Goal: Information Seeking & Learning: Learn about a topic

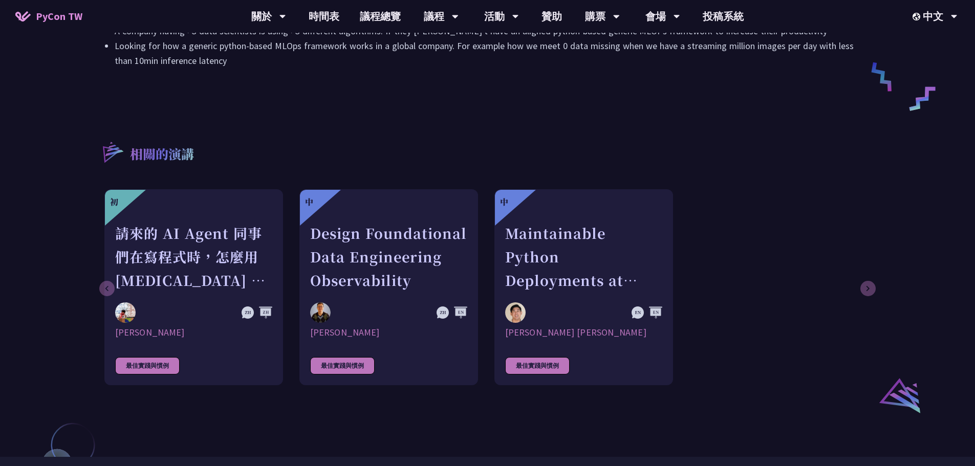
scroll to position [512, 0]
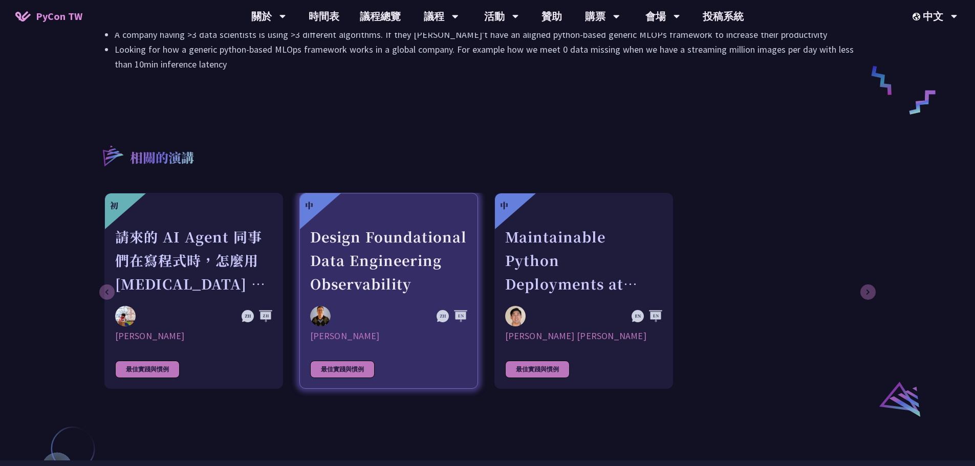
click at [318, 246] on div "Design Foundational Data Engineering Observability" at bounding box center [388, 260] width 157 height 71
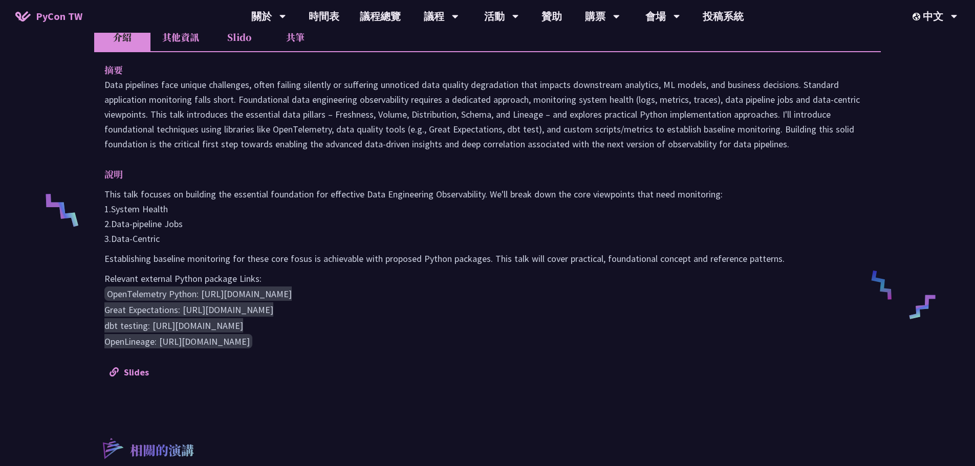
scroll to position [102, 0]
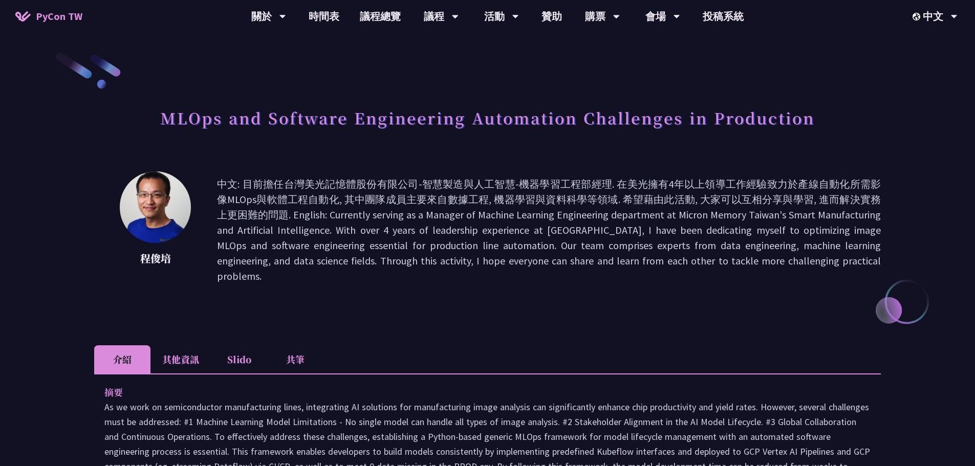
click at [188, 345] on li "其他資訊" at bounding box center [180, 359] width 60 height 28
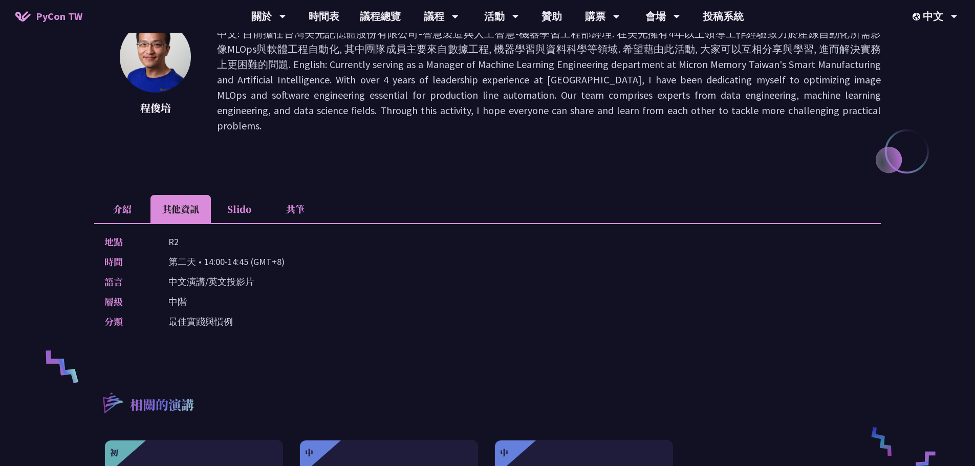
scroll to position [154, 0]
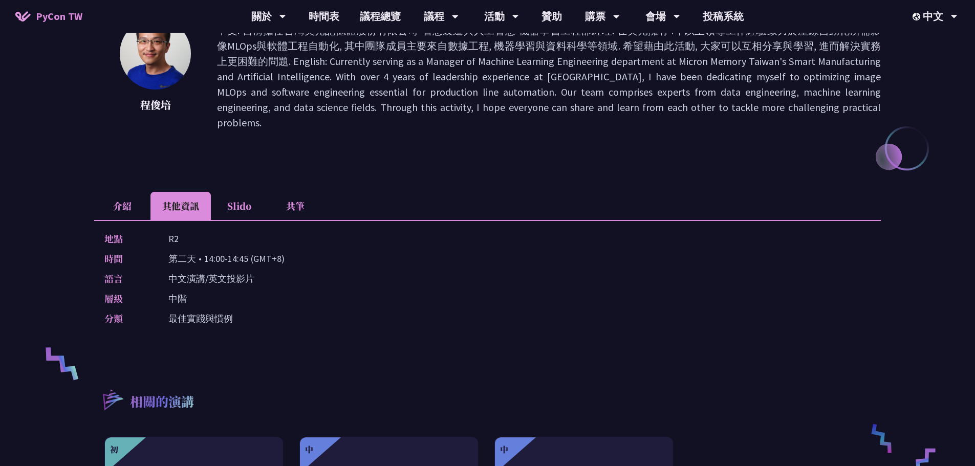
click at [250, 192] on li "Slido" at bounding box center [239, 206] width 56 height 28
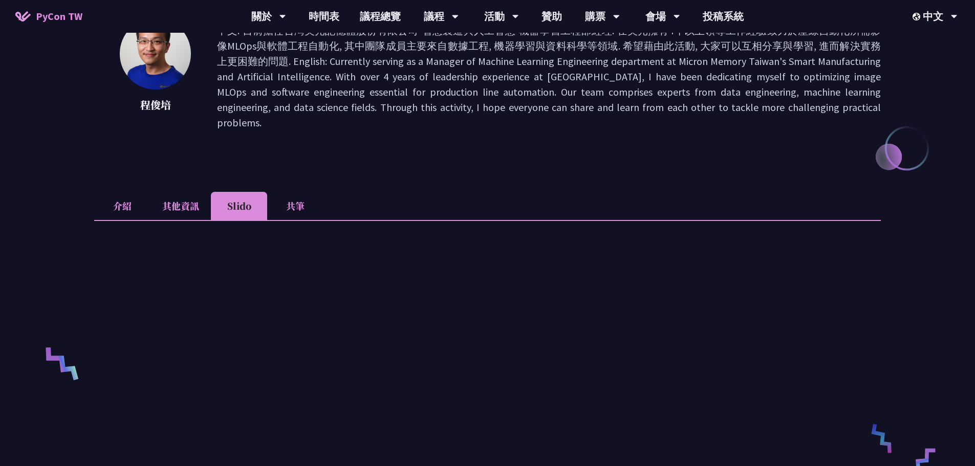
click at [306, 192] on li "共筆" at bounding box center [295, 206] width 56 height 28
click at [245, 192] on li "Slido" at bounding box center [239, 206] width 56 height 28
click at [107, 196] on li "介紹" at bounding box center [122, 206] width 56 height 28
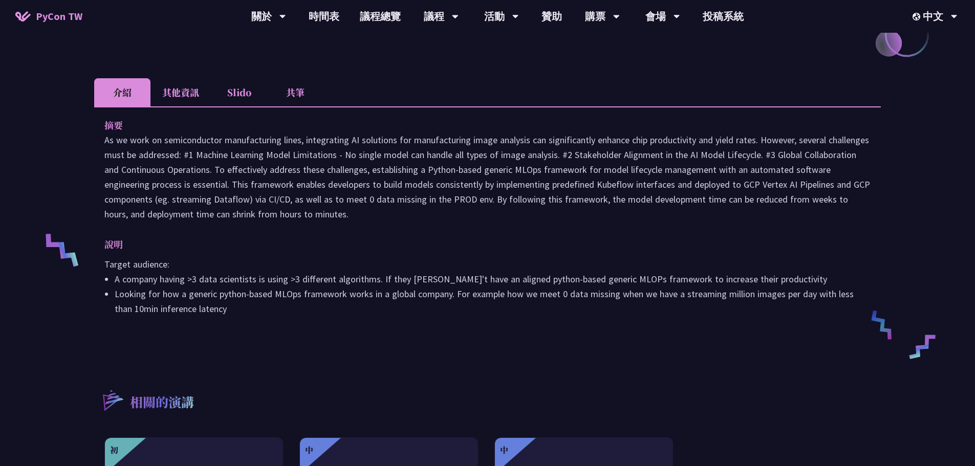
scroll to position [358, 0]
